Goal: Task Accomplishment & Management: Use online tool/utility

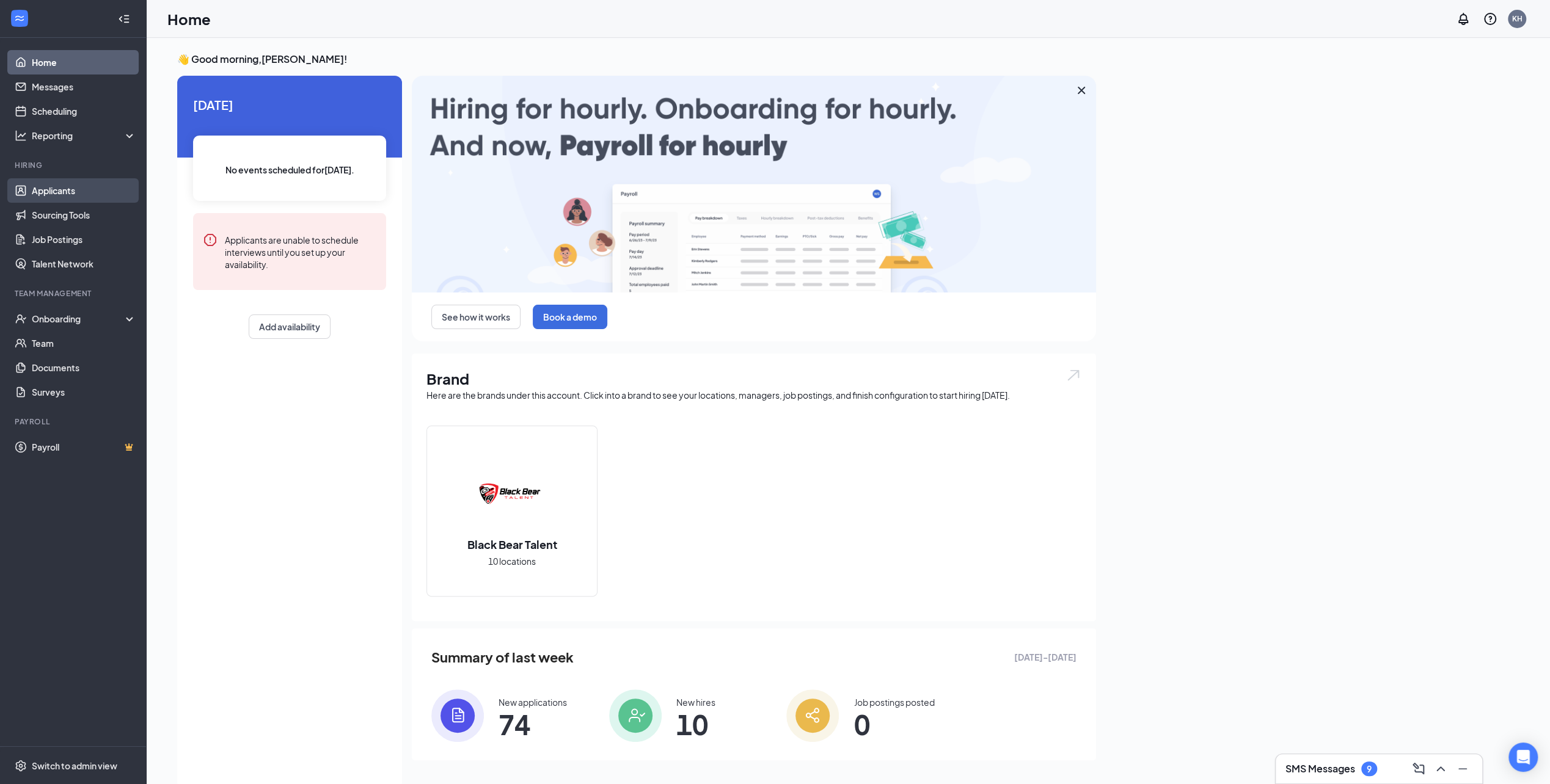
click at [63, 192] on link "Applicants" at bounding box center [84, 191] width 104 height 24
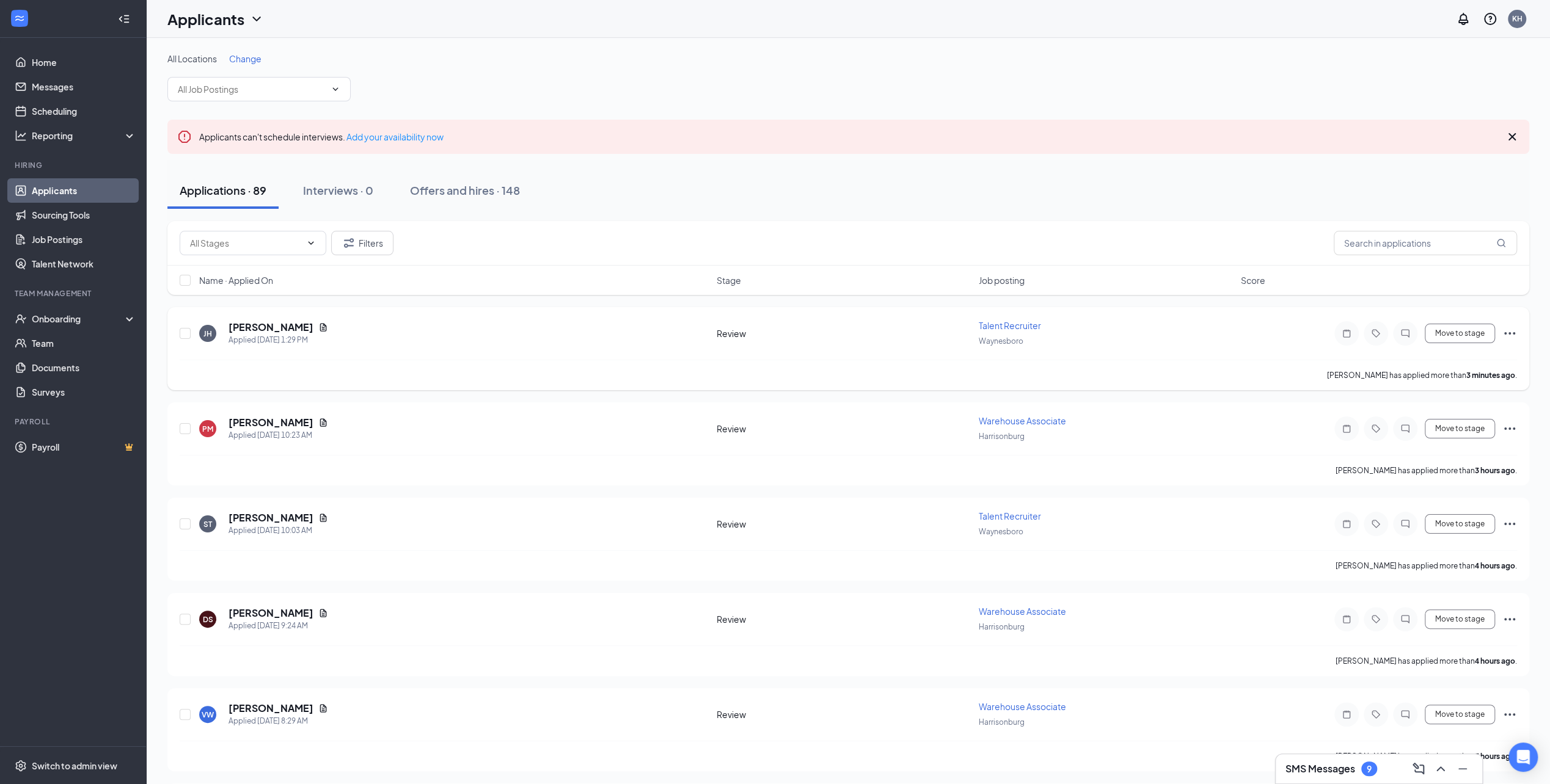
click at [998, 328] on span "Talent Recruiter" at bounding box center [1010, 325] width 63 height 11
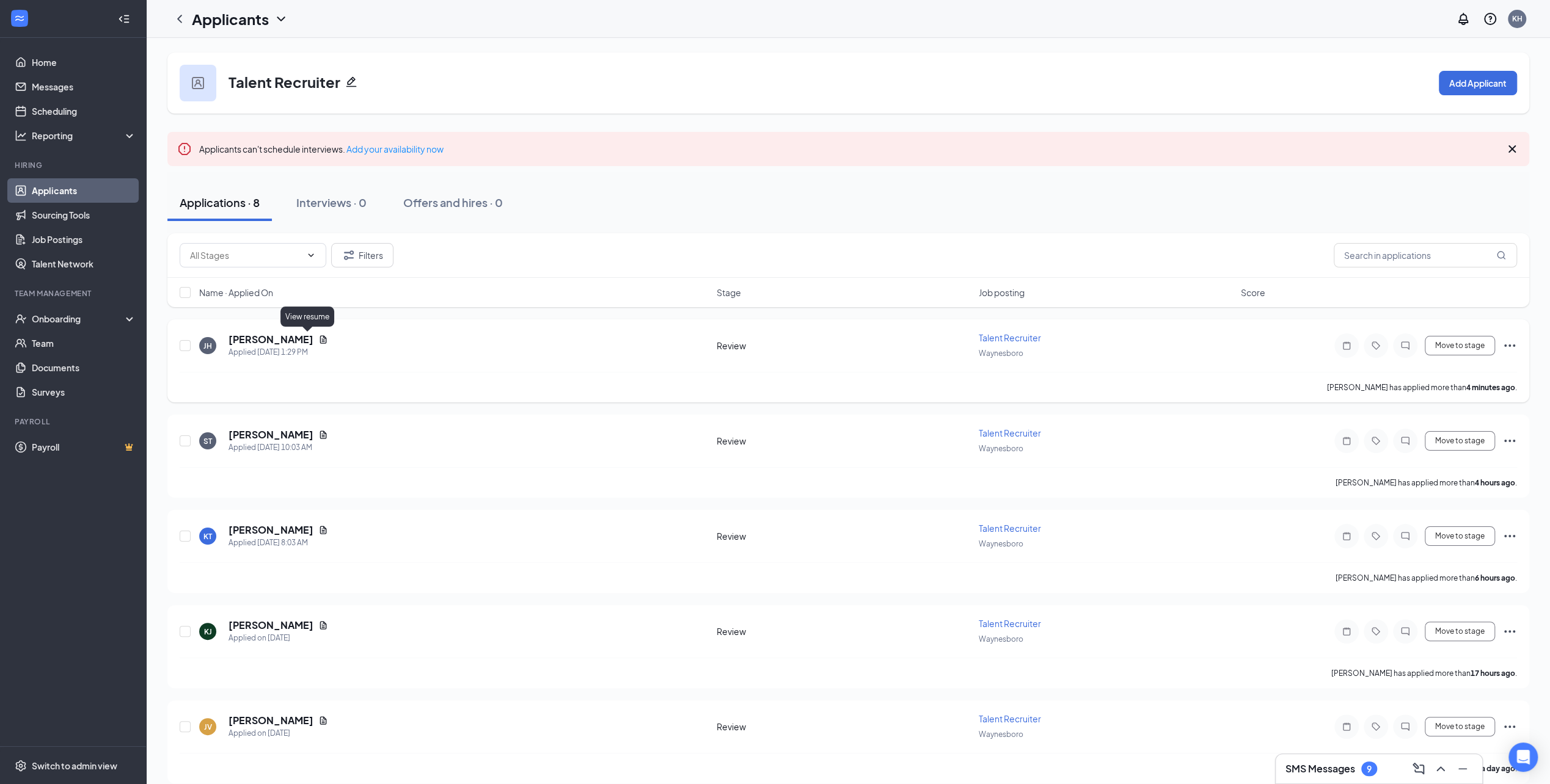
click at [321, 341] on icon "Document" at bounding box center [323, 339] width 6 height 8
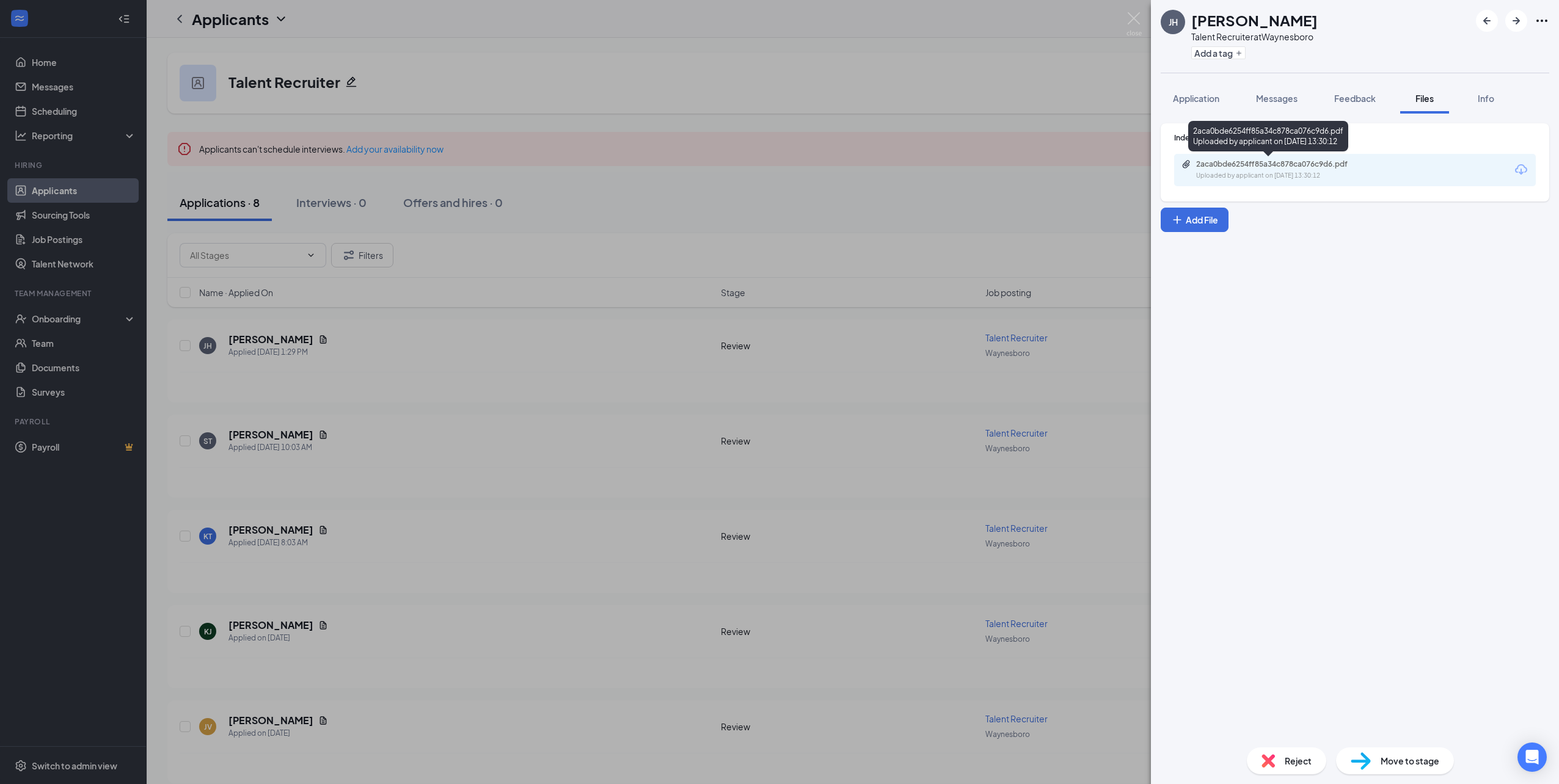
click at [1273, 171] on div "Uploaded by applicant on [DATE] 13:30:12" at bounding box center [1288, 176] width 184 height 10
click at [688, 212] on div "[PERSON_NAME] Talent Recruiter at [GEOGRAPHIC_DATA] Add a tag Application Messa…" at bounding box center [779, 392] width 1559 height 784
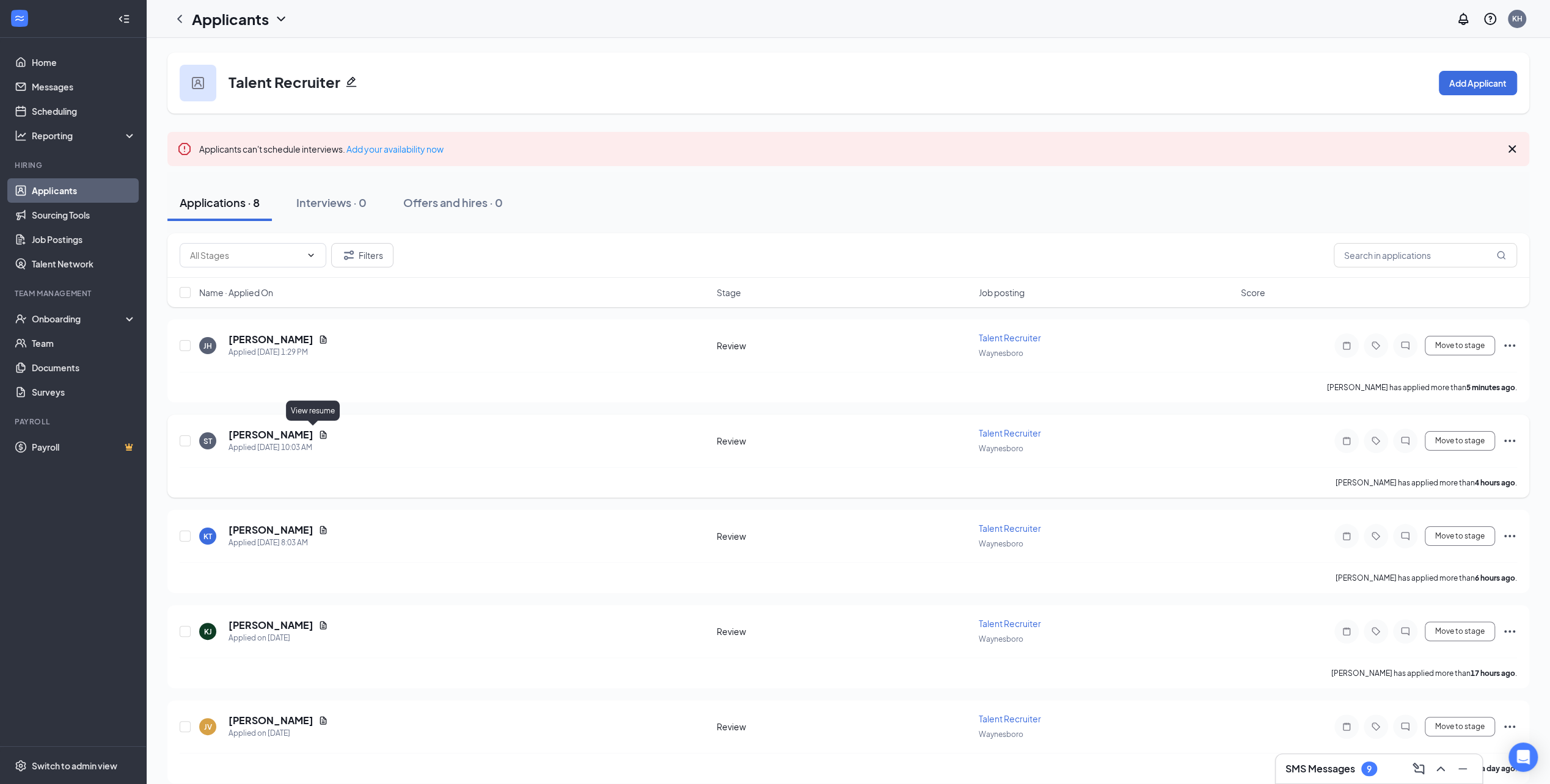
click at [318, 433] on icon "Document" at bounding box center [323, 435] width 10 height 10
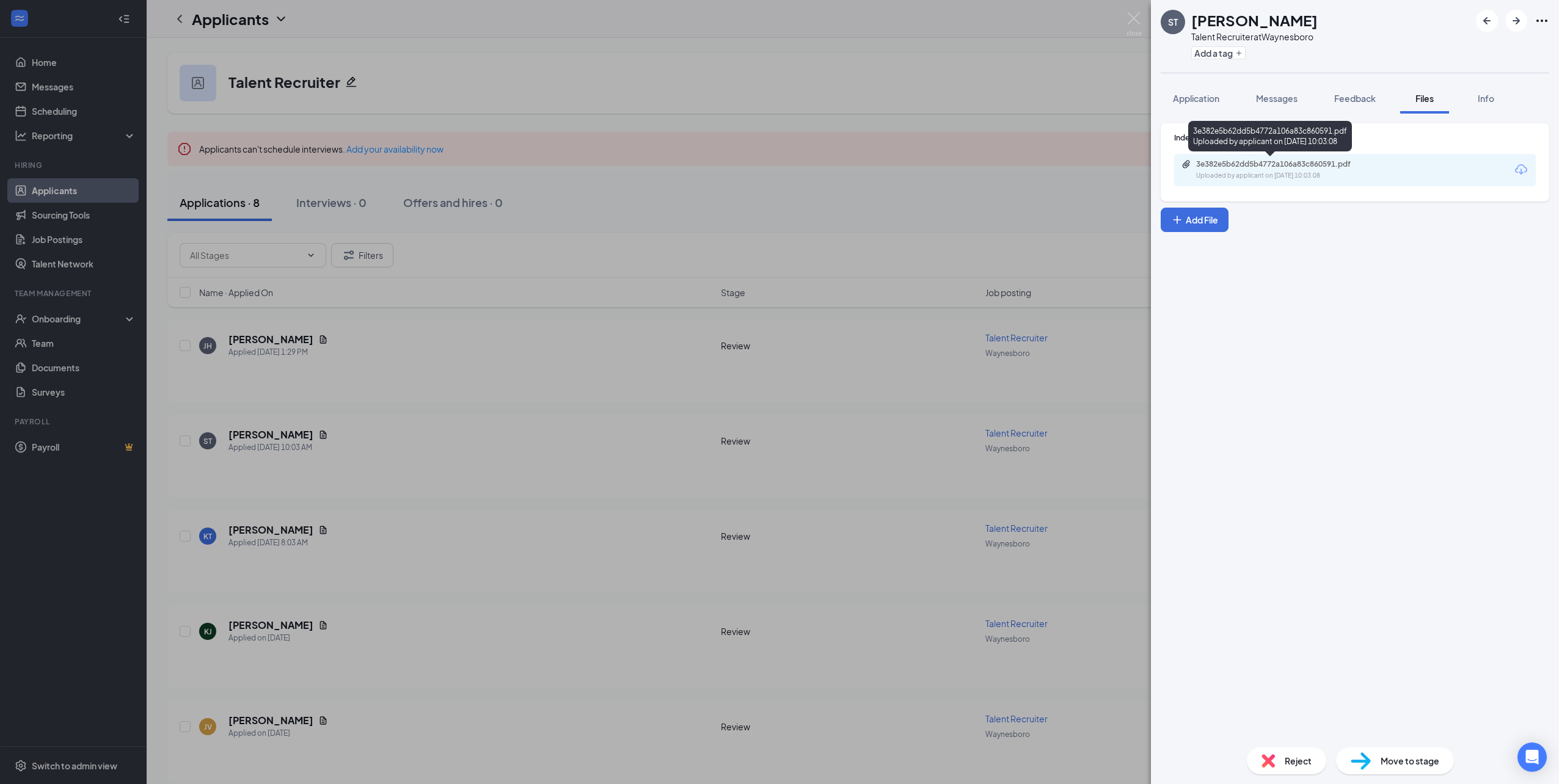
click at [1357, 172] on div "Uploaded by applicant on [DATE] 10:03:08" at bounding box center [1288, 176] width 184 height 10
click at [694, 54] on div "ST [PERSON_NAME] Talent Recruiter at [GEOGRAPHIC_DATA] Add a tag Application Me…" at bounding box center [779, 392] width 1559 height 784
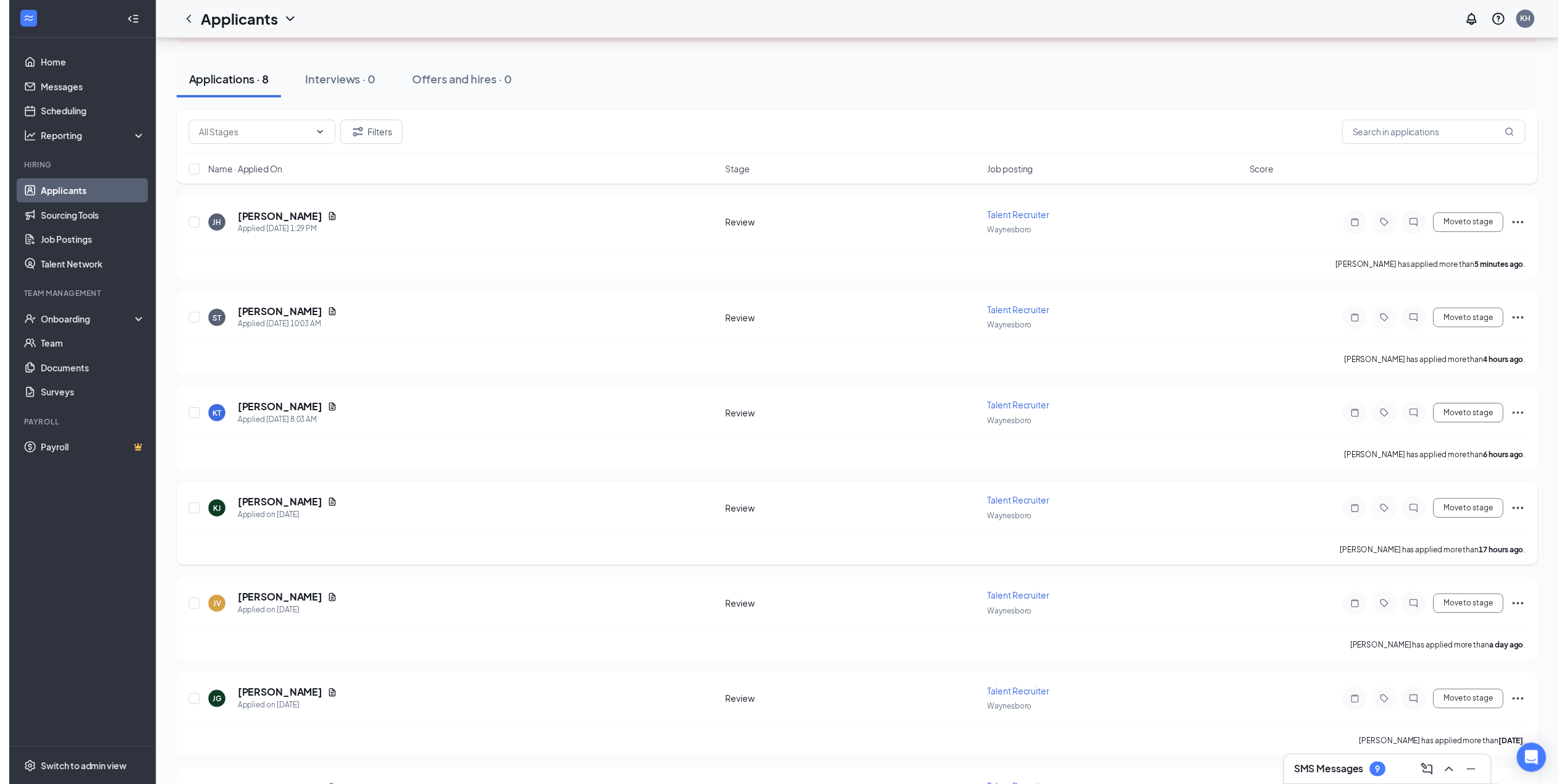
scroll to position [247, 0]
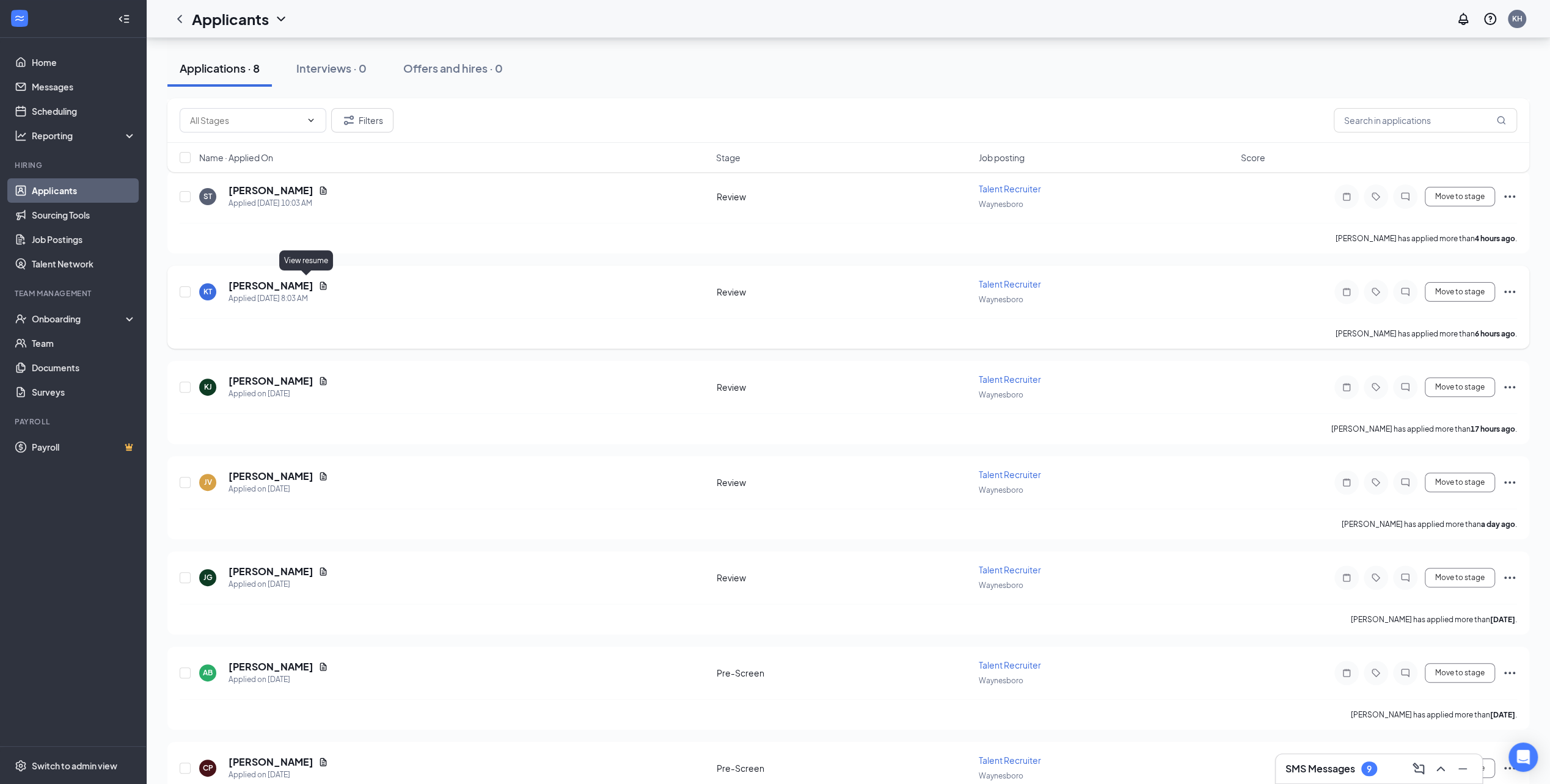
click at [318, 286] on icon "Document" at bounding box center [323, 286] width 10 height 10
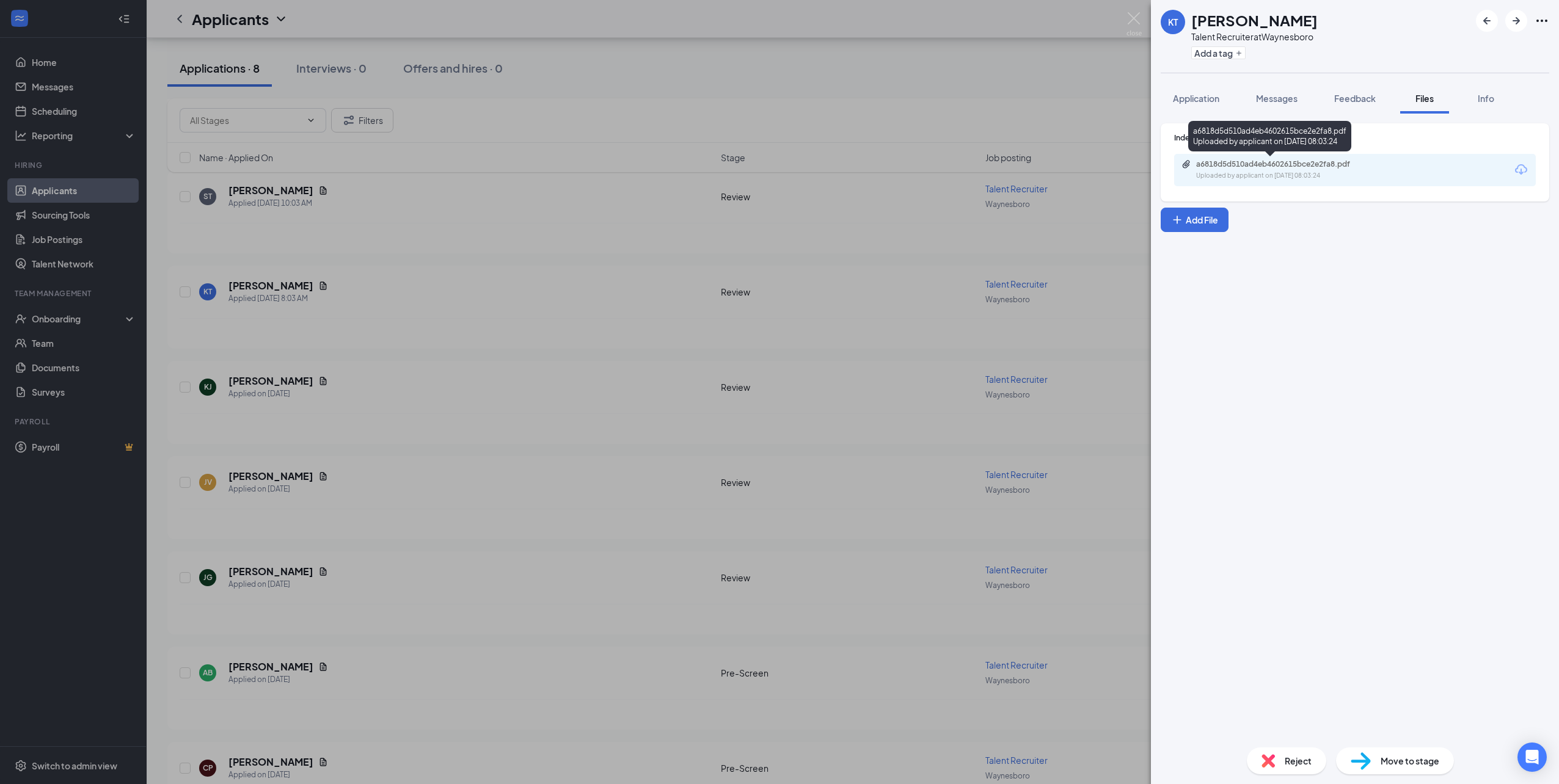
click at [1371, 174] on div "Uploaded by applicant on [DATE] 08:03:24" at bounding box center [1288, 176] width 184 height 10
click at [557, 343] on div "KT [PERSON_NAME] Talent Recruiter at [GEOGRAPHIC_DATA] Add a tag Application Me…" at bounding box center [779, 392] width 1559 height 784
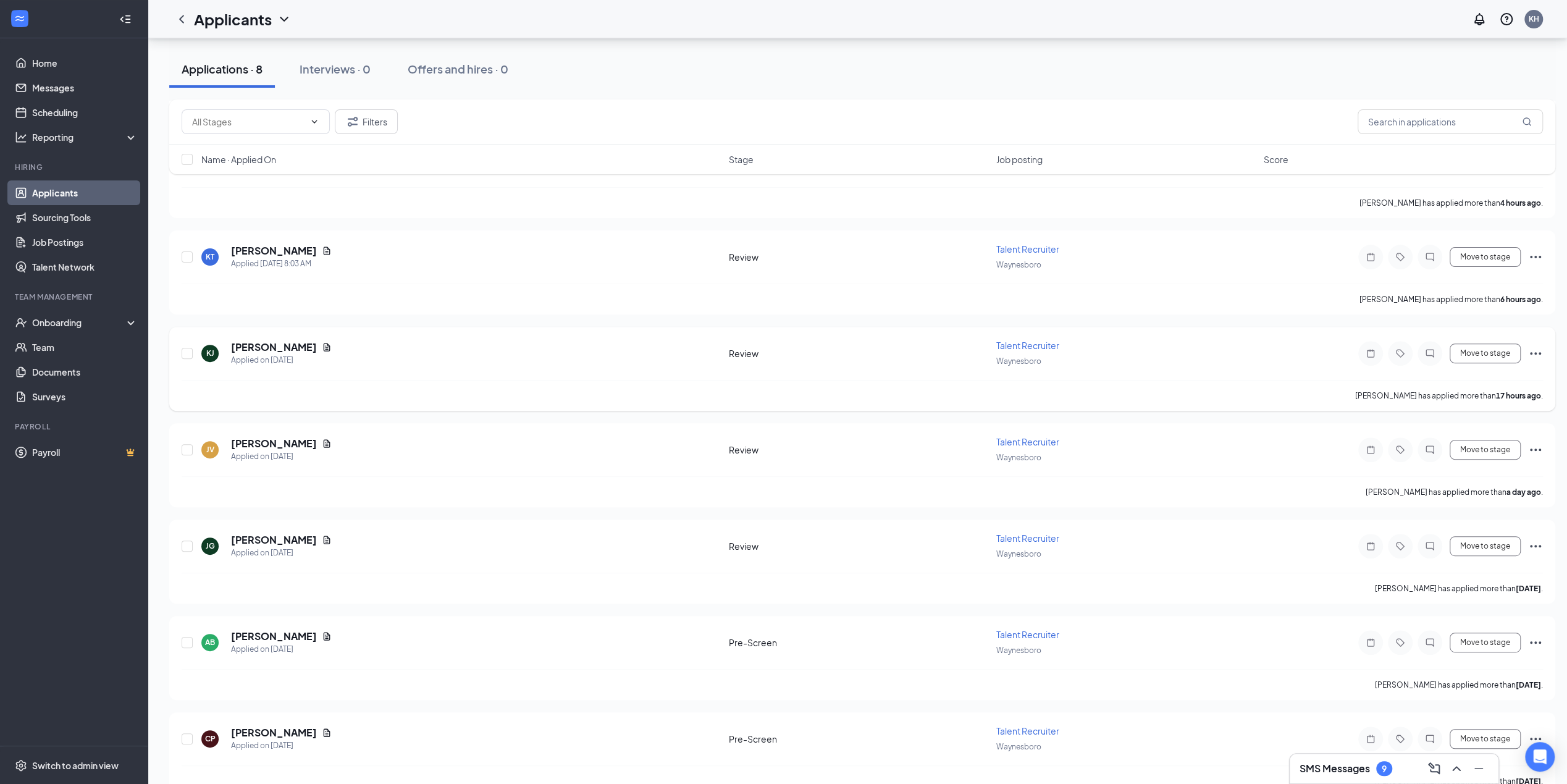
scroll to position [304, 0]
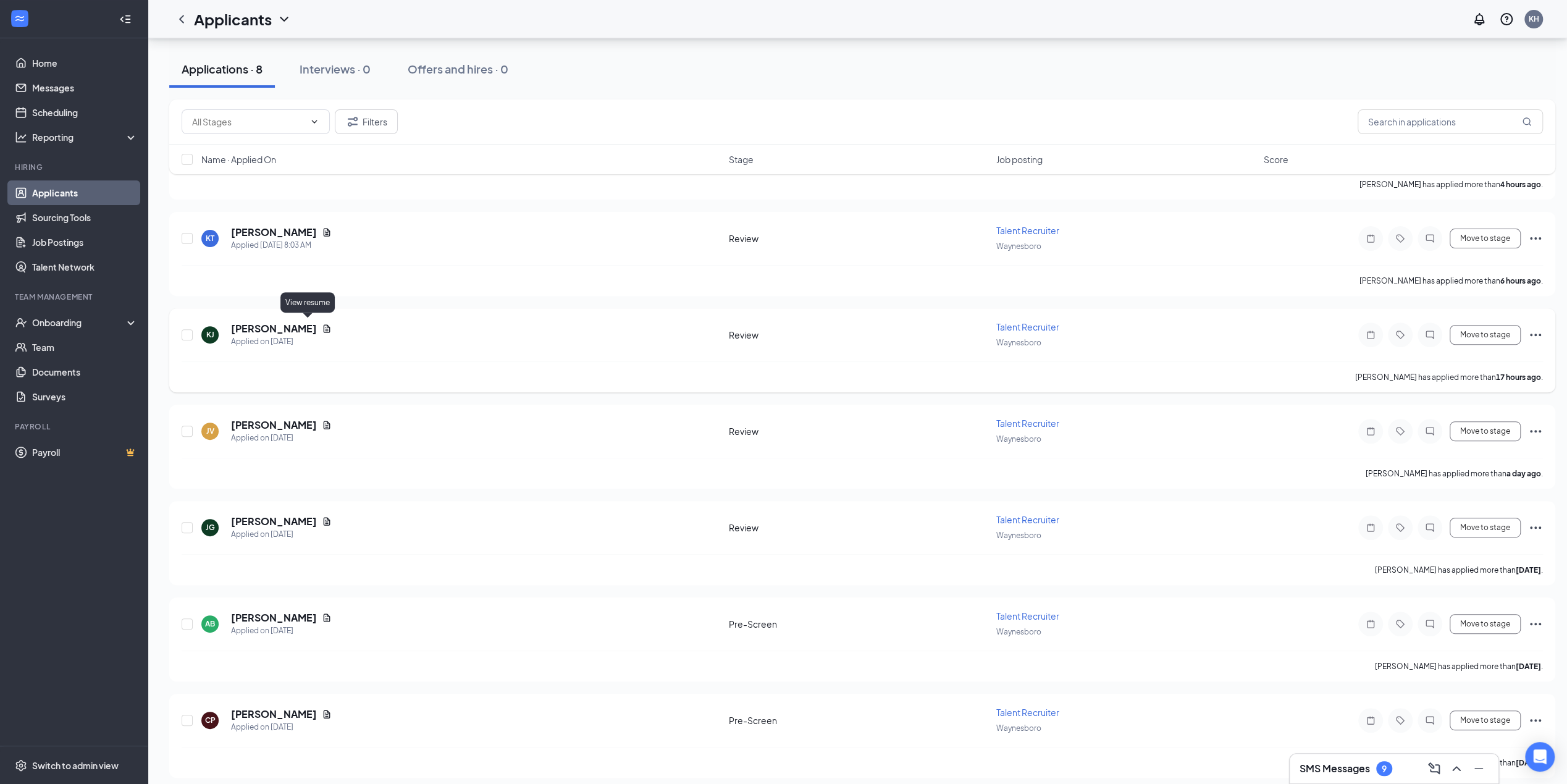
click at [322, 325] on icon "Document" at bounding box center [327, 329] width 10 height 10
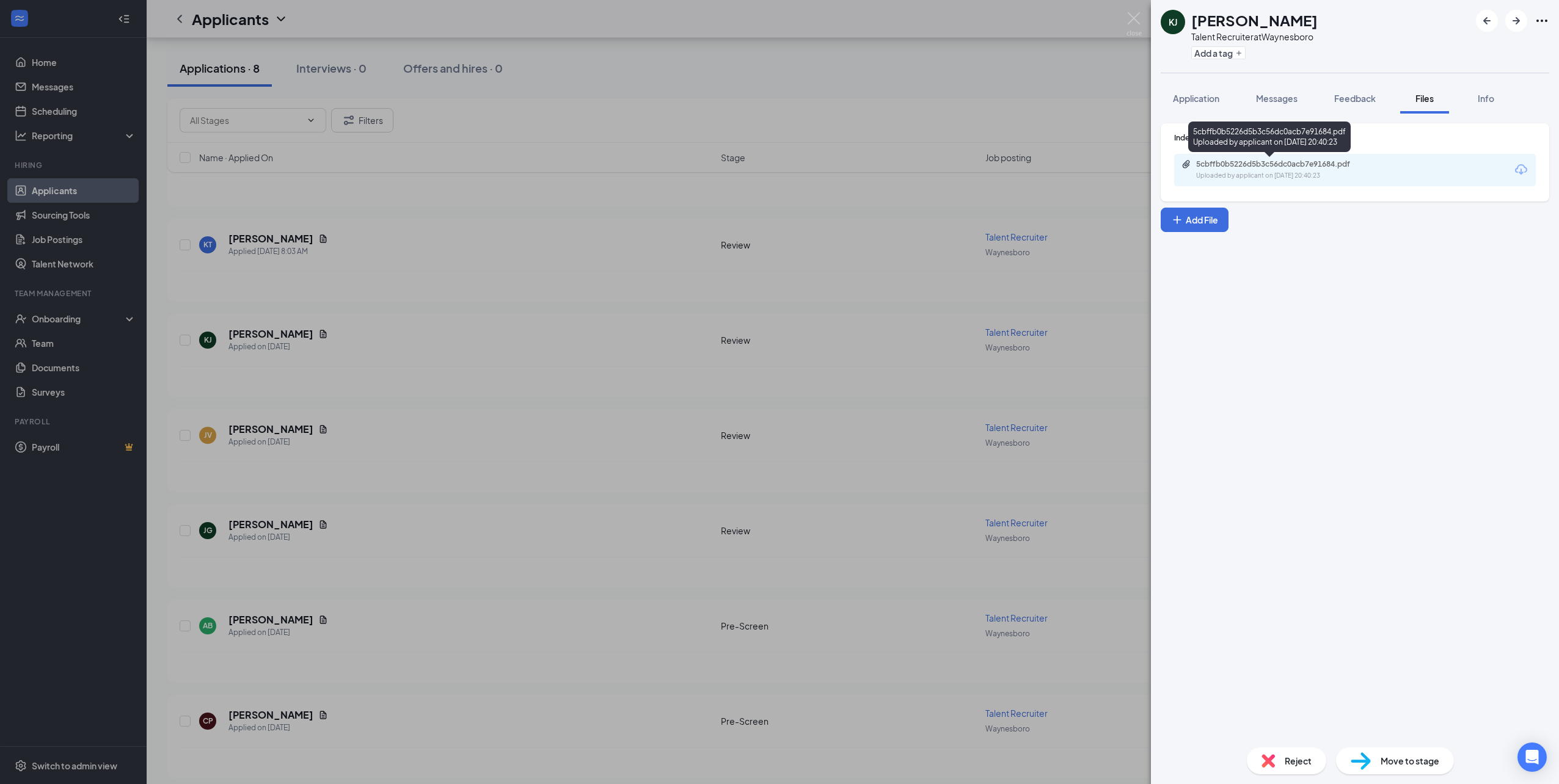
click at [1262, 174] on div "Uploaded by applicant on [DATE] 20:40:23" at bounding box center [1288, 176] width 184 height 10
click at [582, 259] on div "[PERSON_NAME] [PERSON_NAME] Talent Recruiter at [GEOGRAPHIC_DATA] Add a tag App…" at bounding box center [779, 392] width 1559 height 784
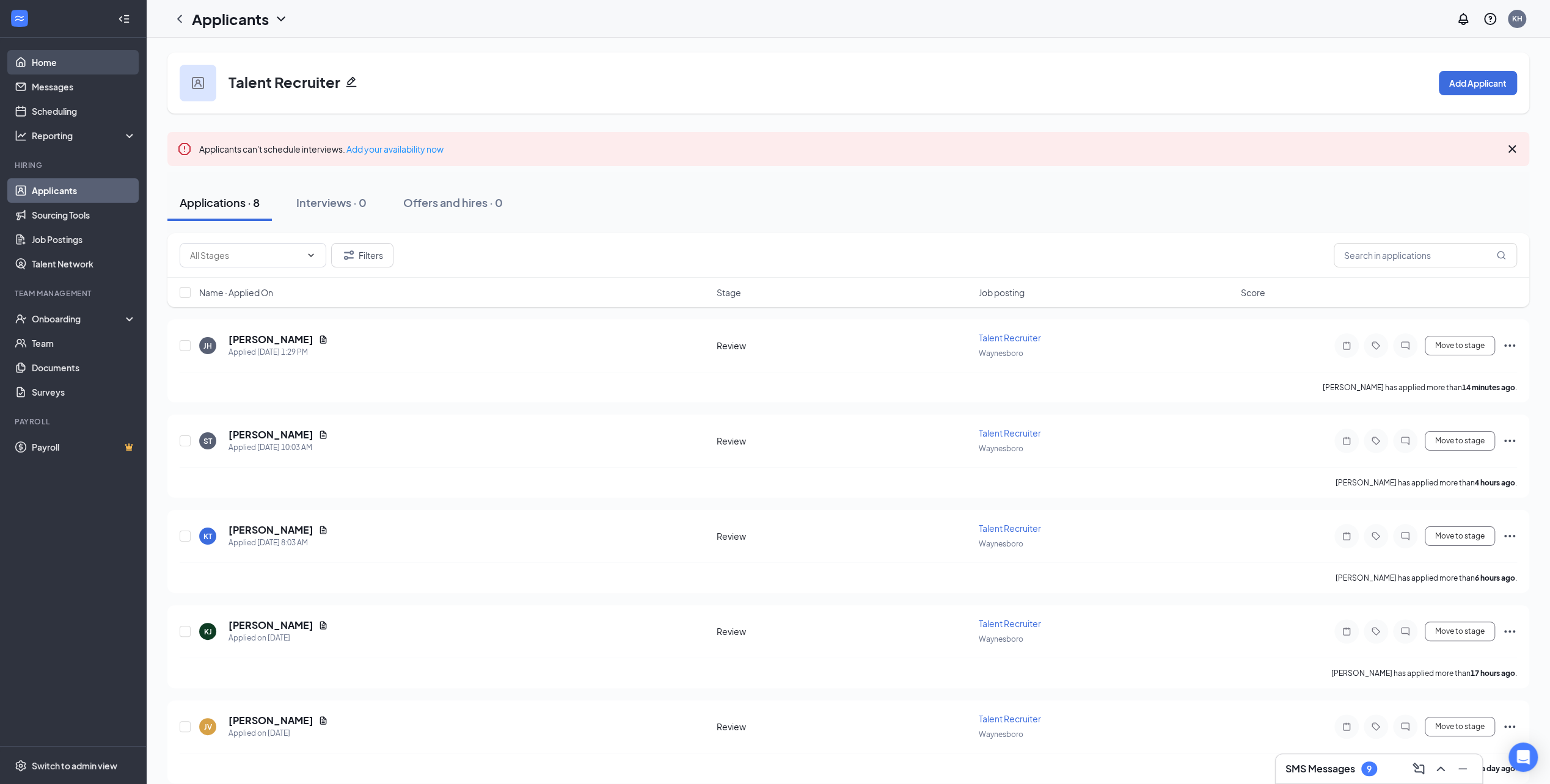
click at [65, 66] on link "Home" at bounding box center [84, 63] width 104 height 24
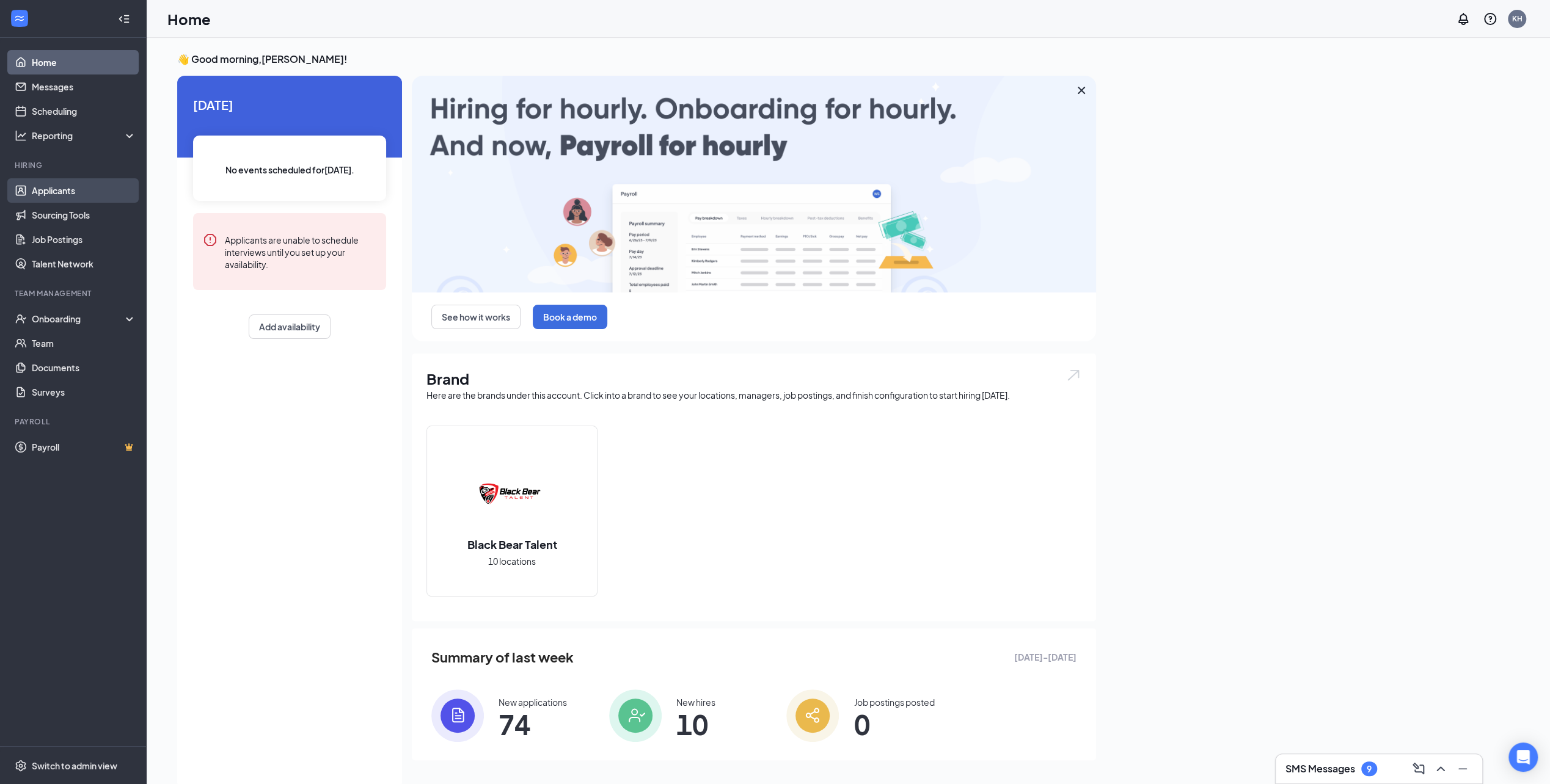
click at [69, 189] on link "Applicants" at bounding box center [84, 191] width 104 height 24
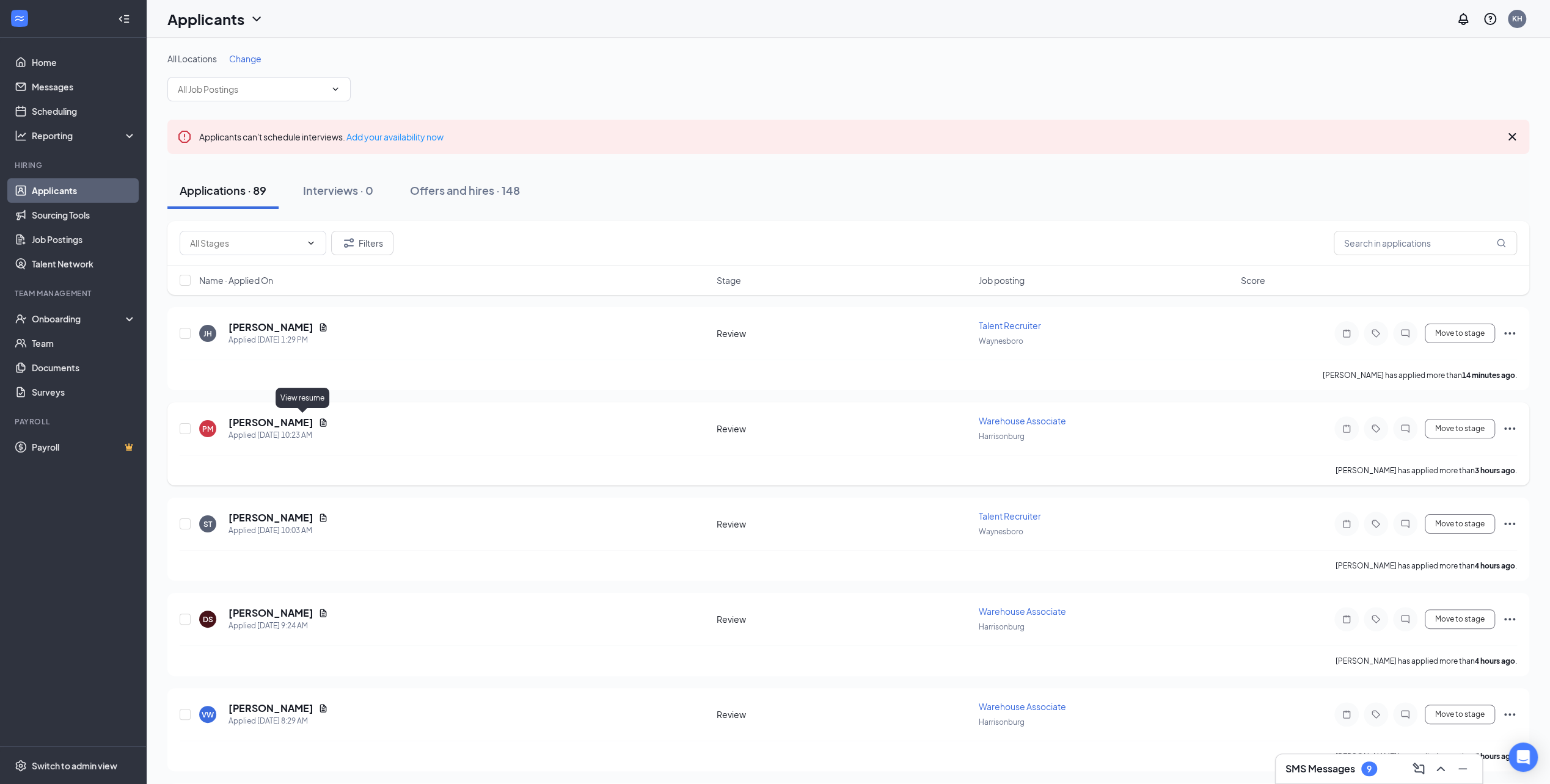
click at [318, 420] on icon "Document" at bounding box center [323, 423] width 10 height 10
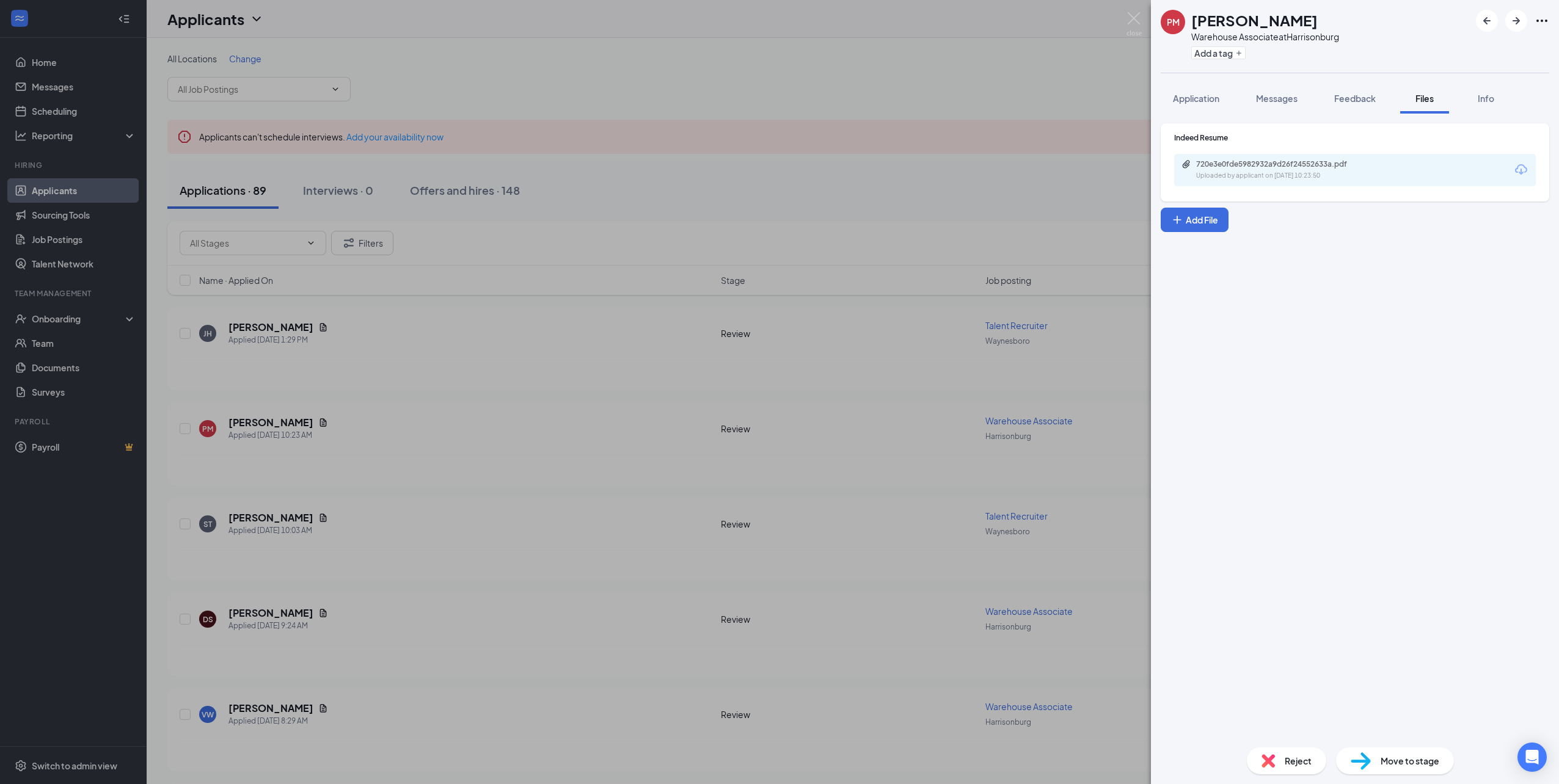
click at [1115, 30] on div "PM [PERSON_NAME] Warehouse Associate at [GEOGRAPHIC_DATA] Add a tag Application…" at bounding box center [779, 392] width 1559 height 784
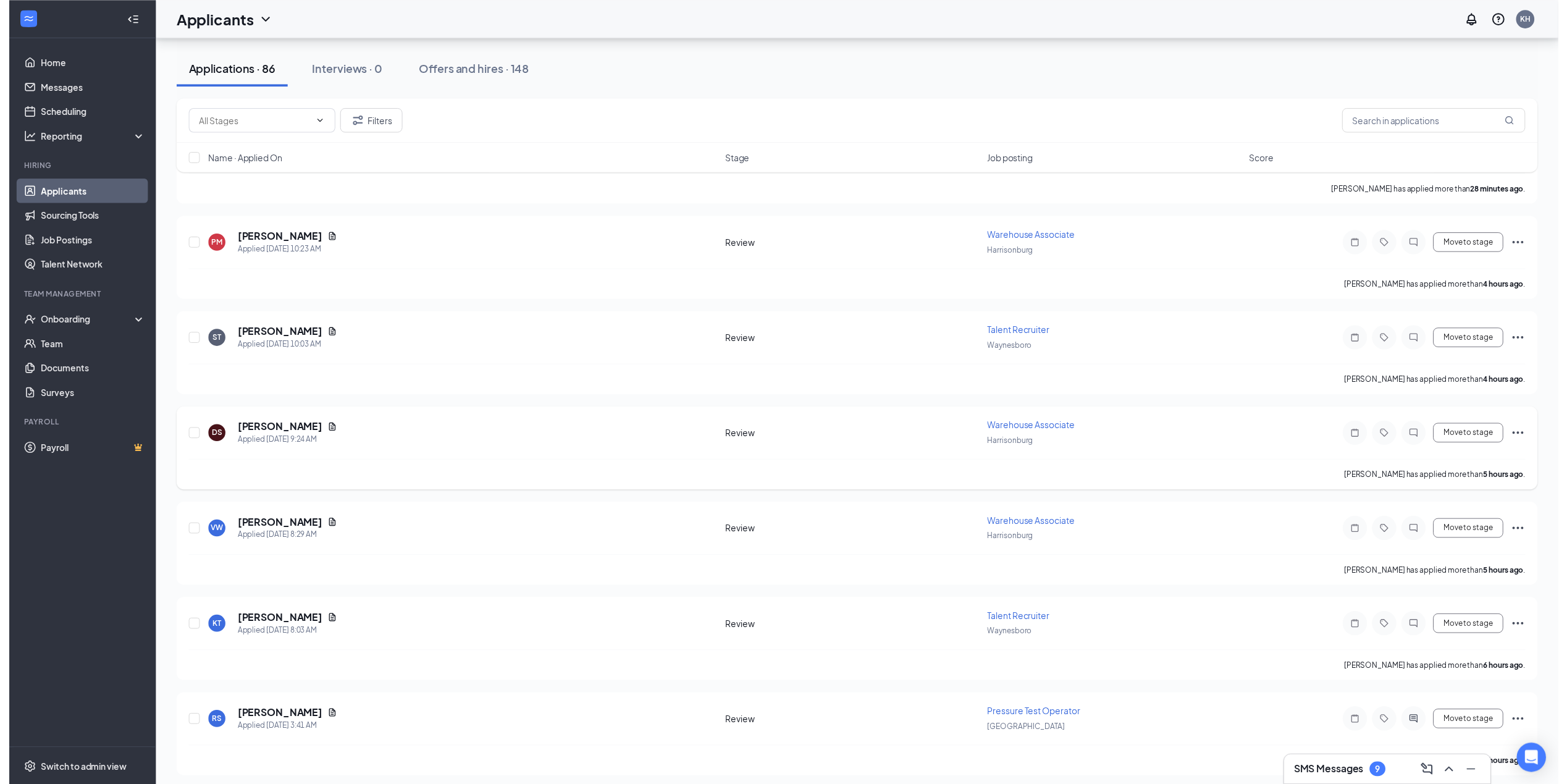
scroll to position [309, 0]
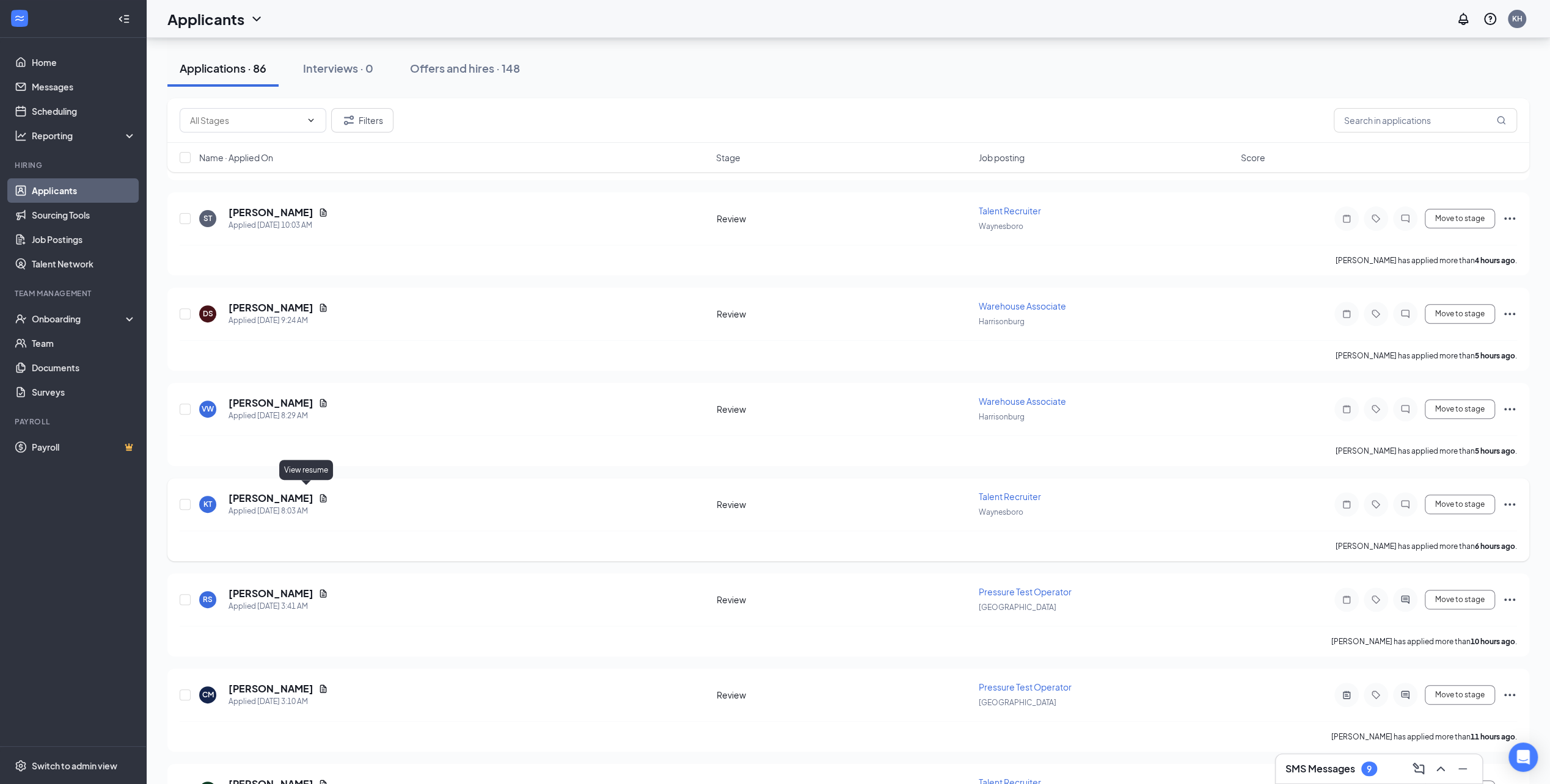
click at [321, 495] on icon "Document" at bounding box center [323, 497] width 6 height 8
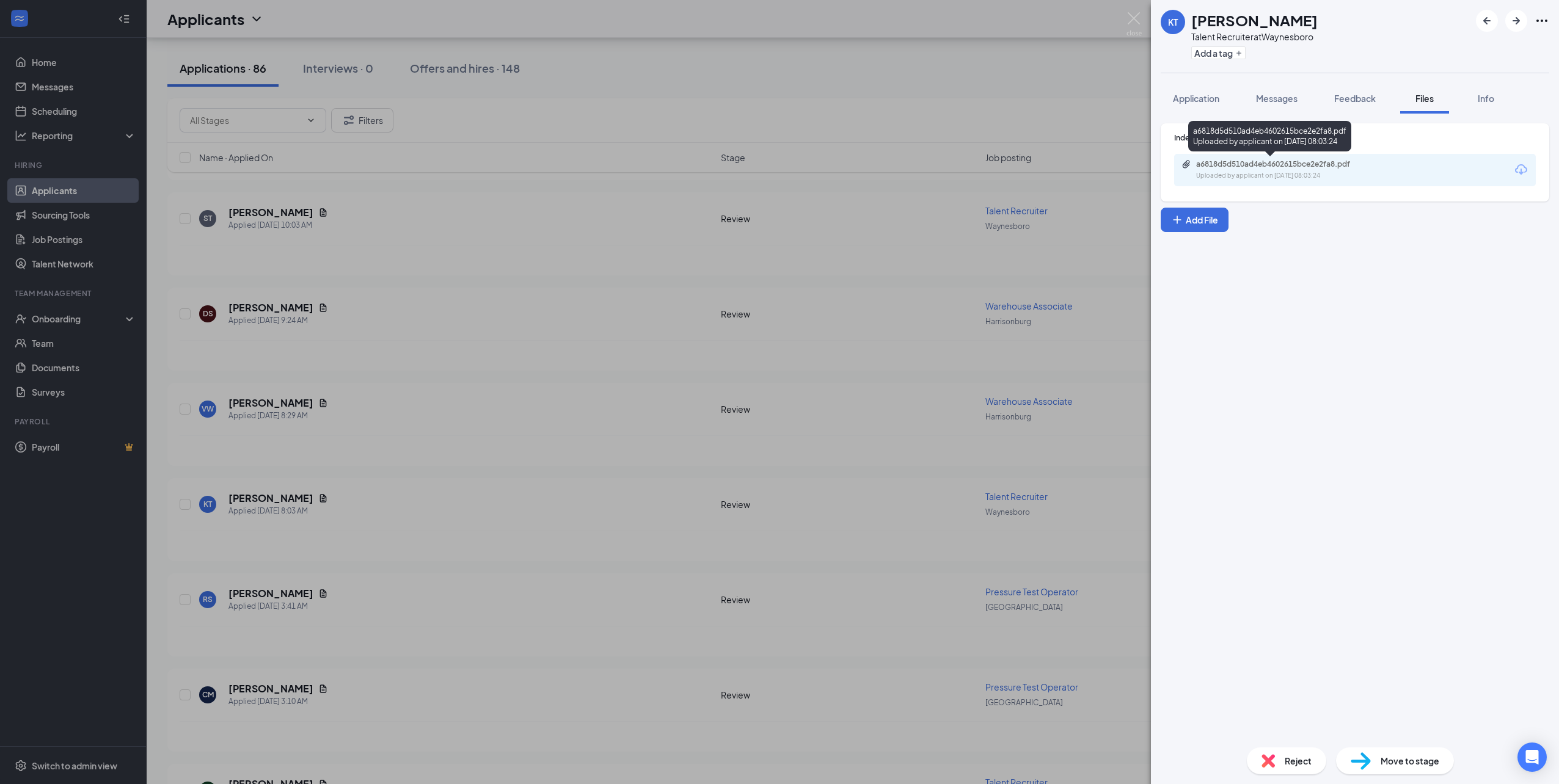
click at [1248, 176] on div "Uploaded by applicant on [DATE] 08:03:24" at bounding box center [1288, 176] width 184 height 10
click at [711, 142] on div "KT [PERSON_NAME] Talent Recruiter at [GEOGRAPHIC_DATA] Add a tag Application Me…" at bounding box center [779, 392] width 1559 height 784
